Goal: Information Seeking & Learning: Learn about a topic

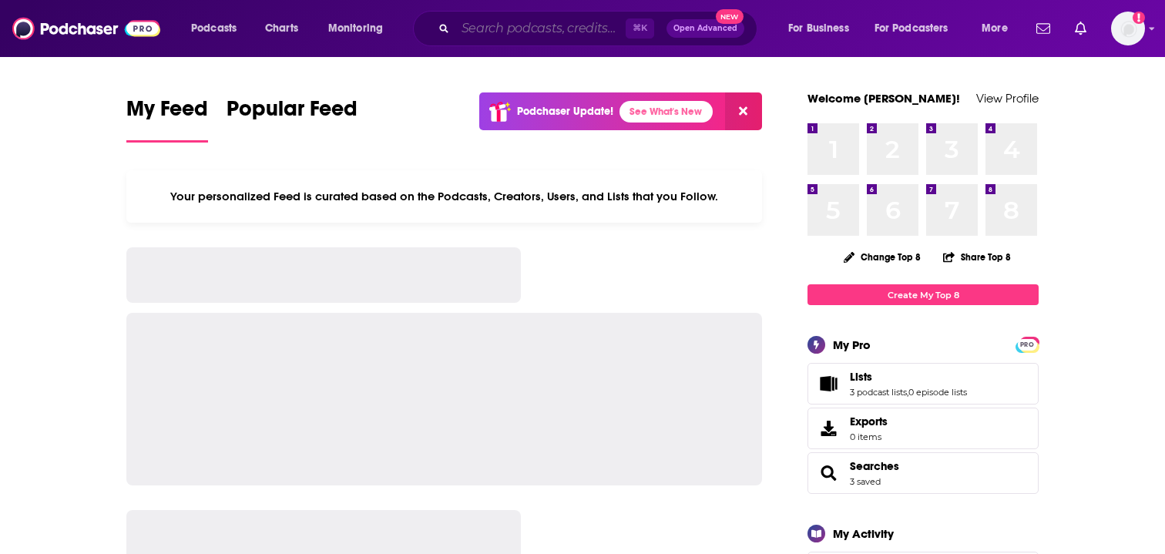
click at [507, 35] on input "Search podcasts, credits, & more..." at bounding box center [540, 28] width 170 height 25
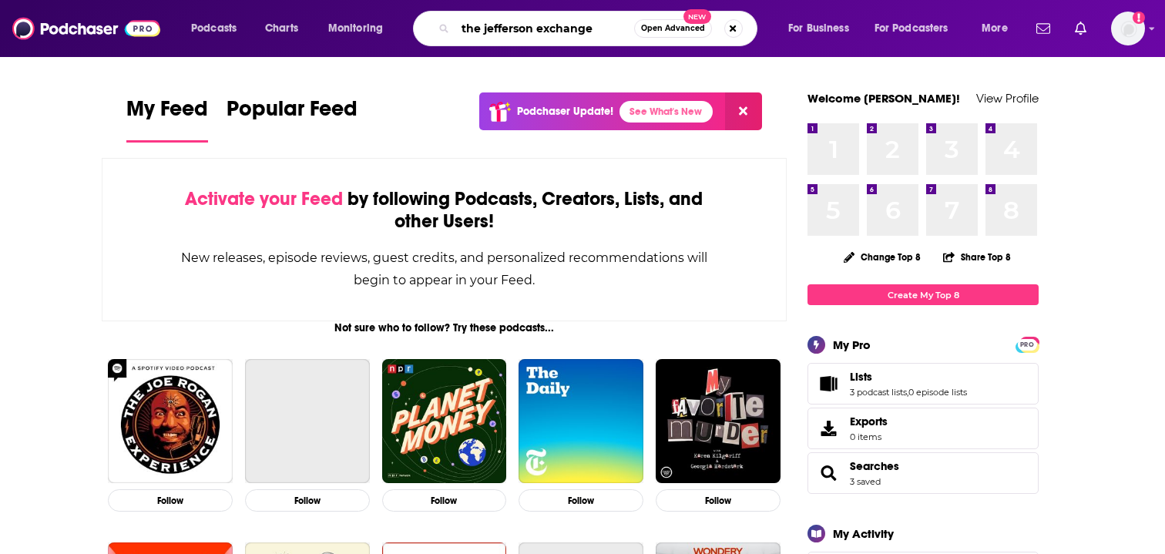
type input "the jefferson exchange"
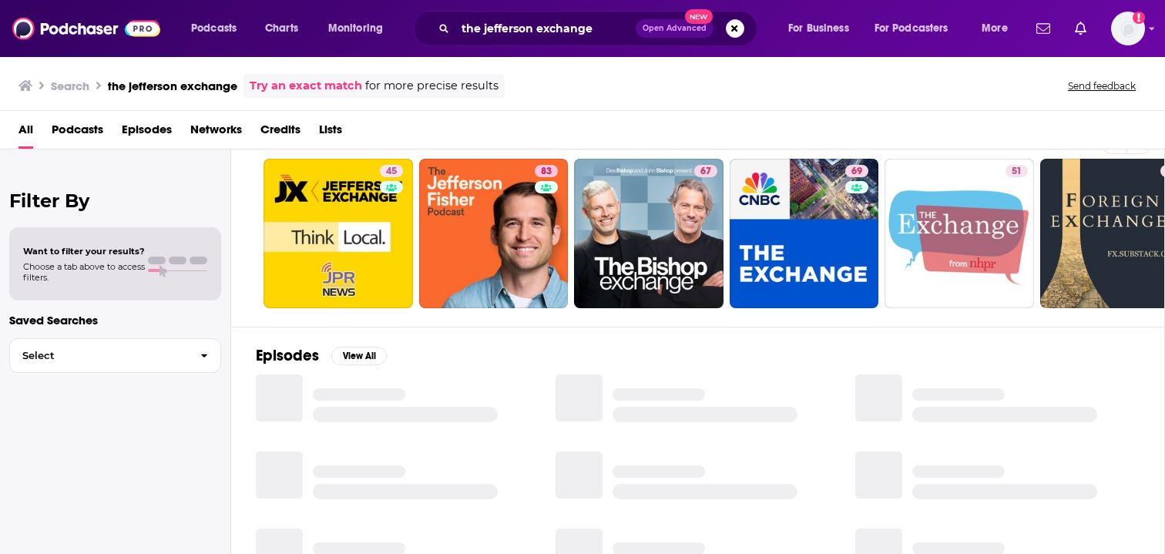
scroll to position [41, 0]
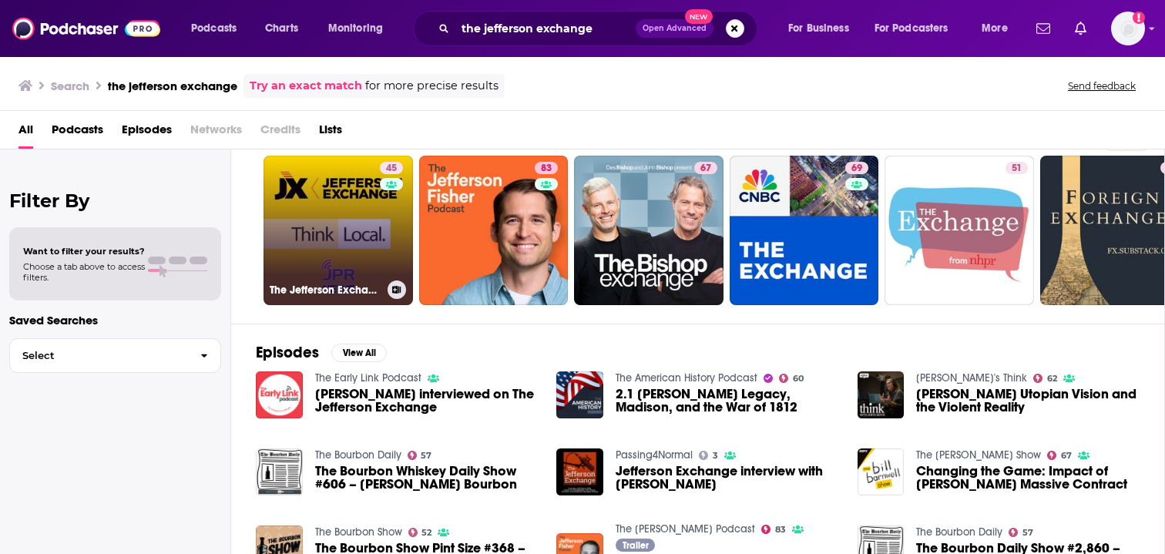
click at [366, 234] on link "45 The Jefferson Exchange" at bounding box center [338, 230] width 149 height 149
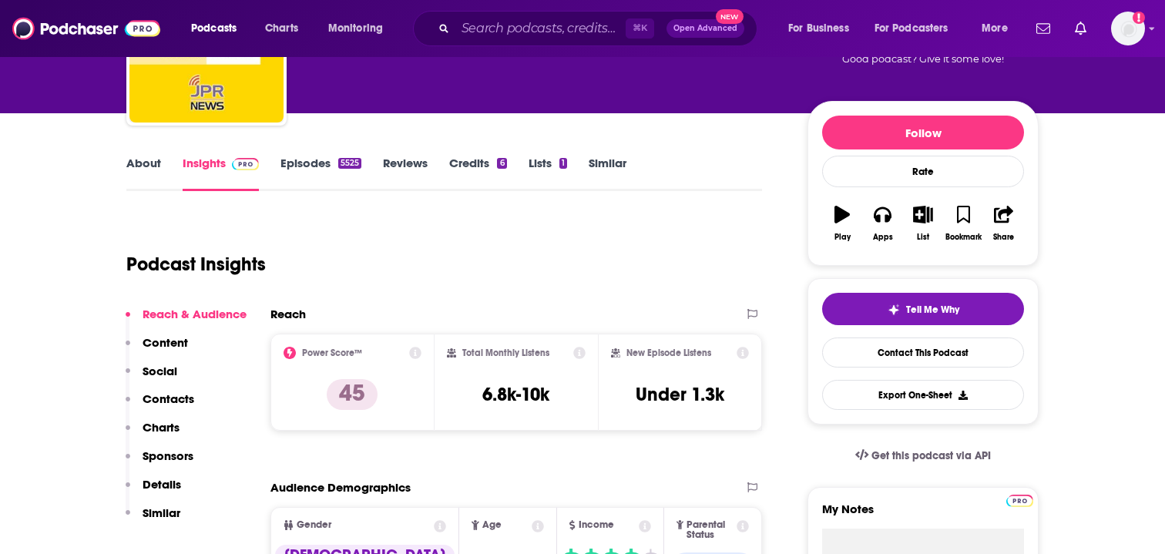
scroll to position [137, 0]
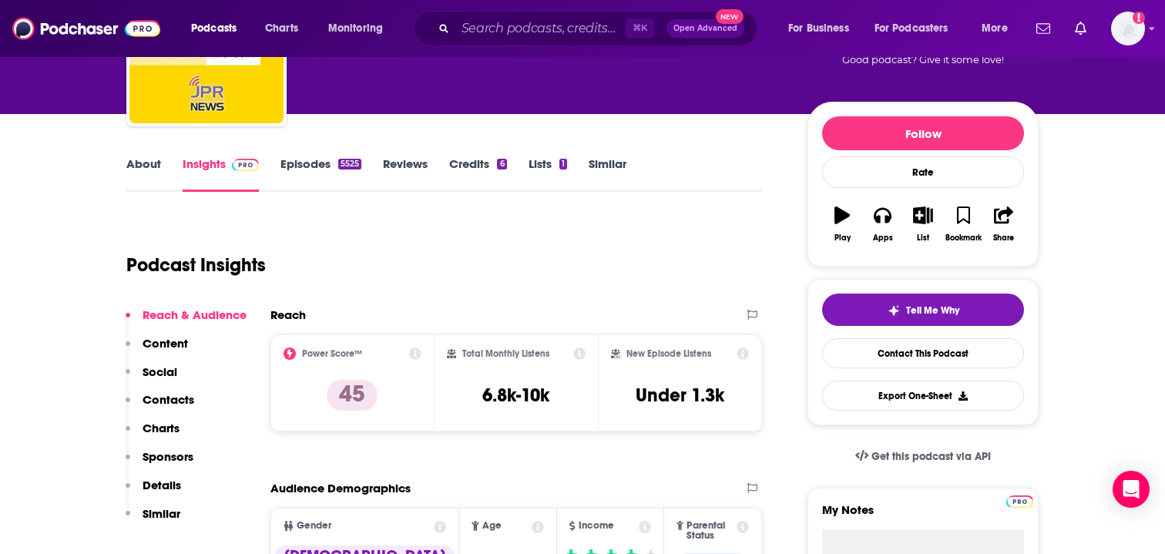
click at [329, 163] on link "Episodes 5525" at bounding box center [320, 173] width 81 height 35
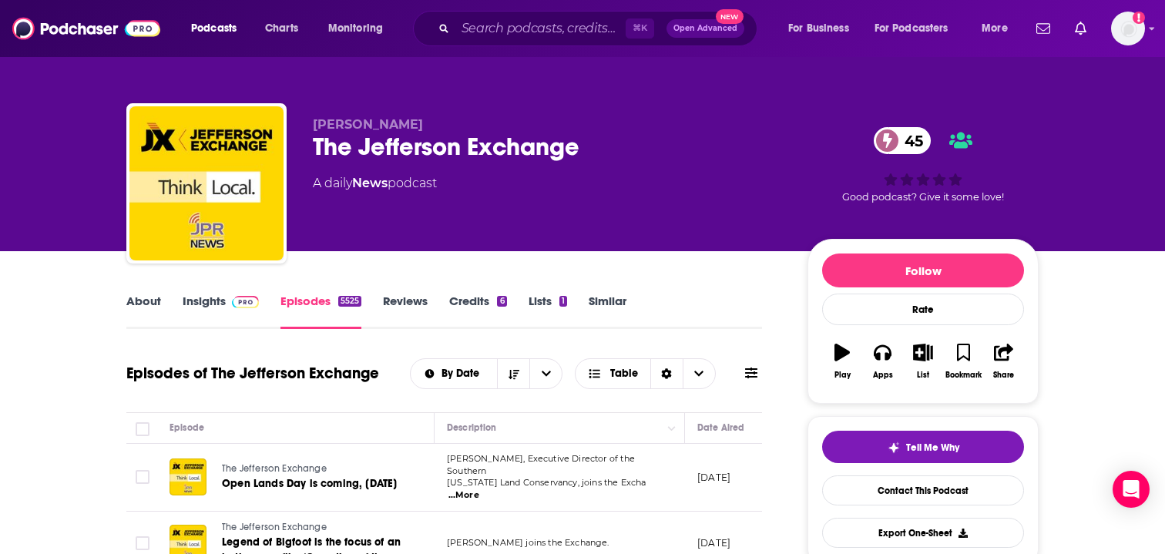
click at [210, 298] on link "Insights" at bounding box center [221, 311] width 76 height 35
